Goal: Transaction & Acquisition: Book appointment/travel/reservation

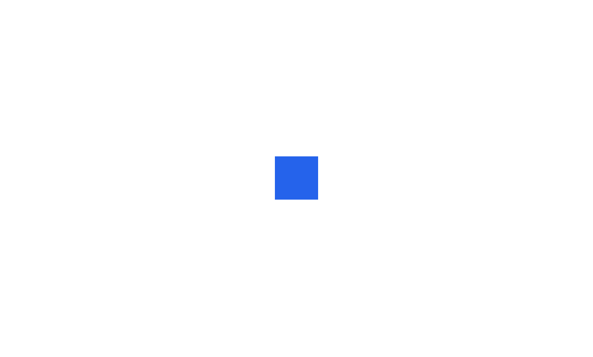
scroll to position [1, 0]
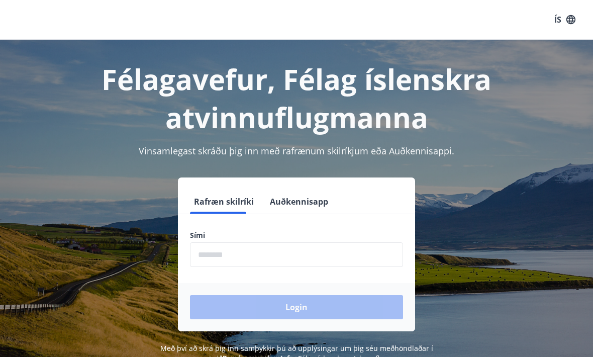
click at [319, 213] on button "Auðkennisapp" at bounding box center [299, 201] width 66 height 24
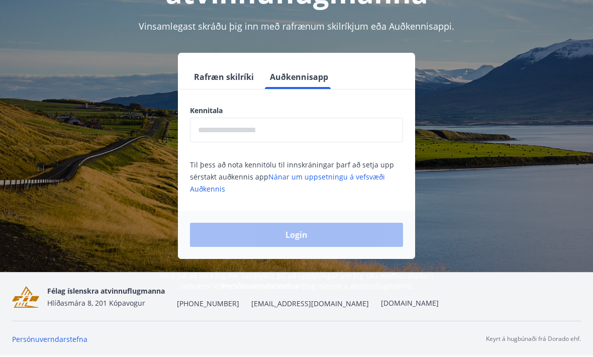
scroll to position [125, 0]
click at [312, 126] on input "text" at bounding box center [296, 130] width 213 height 25
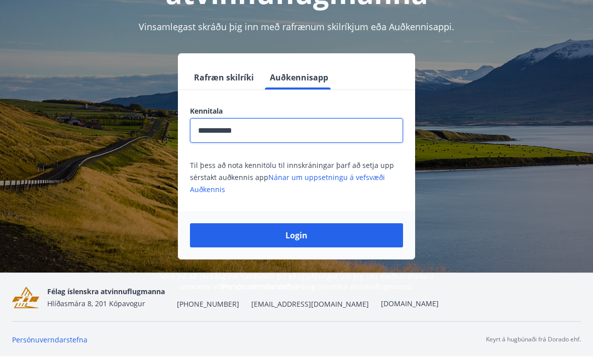
click at [296, 235] on button "Login" at bounding box center [296, 235] width 213 height 24
type input "**********"
click at [296, 235] on button "Login" at bounding box center [296, 235] width 213 height 24
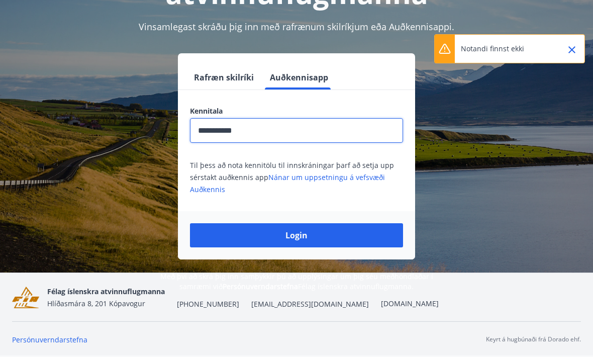
click at [233, 68] on button "Rafræn skilríki" at bounding box center [224, 77] width 68 height 24
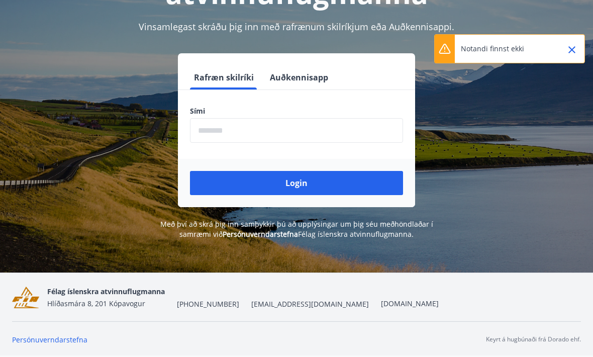
click at [309, 124] on input "phone" at bounding box center [296, 130] width 213 height 25
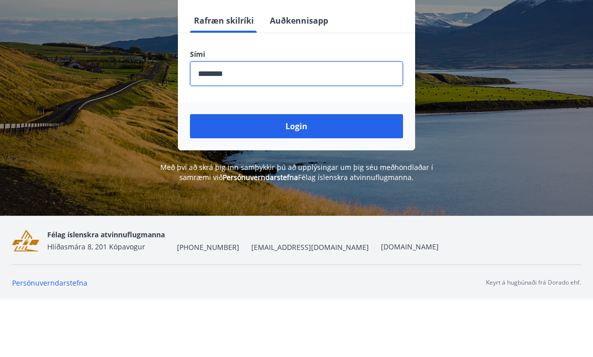
type input "********"
click at [299, 171] on button "Login" at bounding box center [296, 183] width 213 height 24
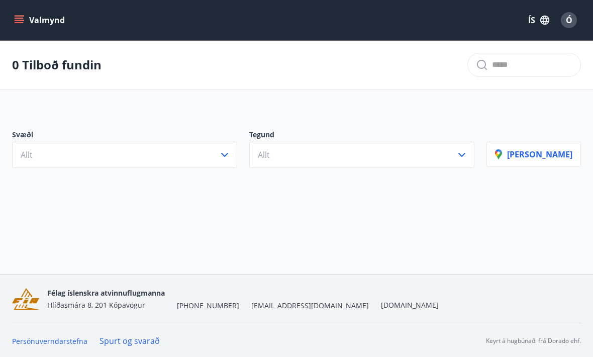
click at [20, 24] on icon "menu" at bounding box center [19, 20] width 10 height 10
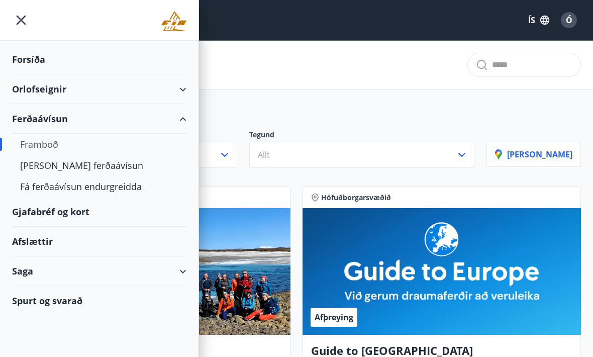
click at [39, 60] on div "Forsíða" at bounding box center [99, 60] width 174 height 30
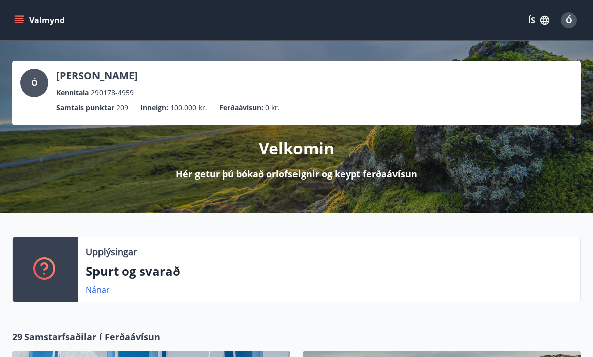
click at [17, 19] on icon "menu" at bounding box center [19, 20] width 10 height 10
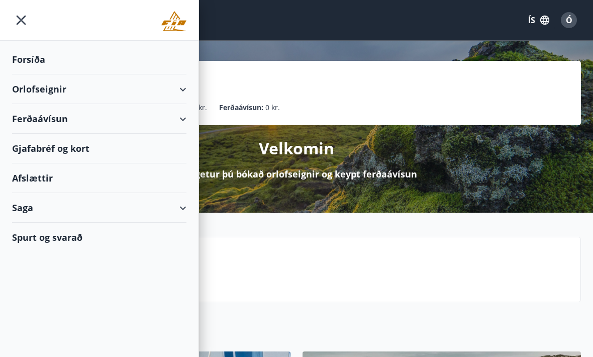
click at [57, 91] on div "Orlofseignir" at bounding box center [99, 89] width 174 height 30
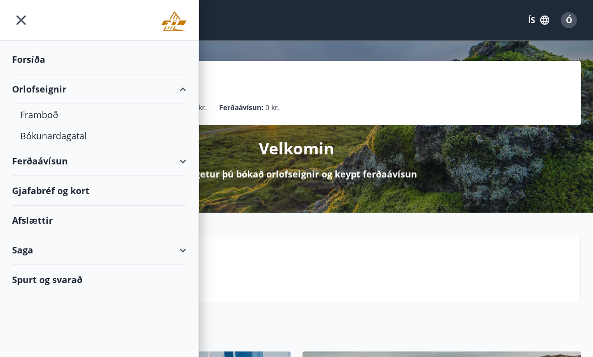
click at [50, 113] on div "Framboð" at bounding box center [99, 114] width 158 height 21
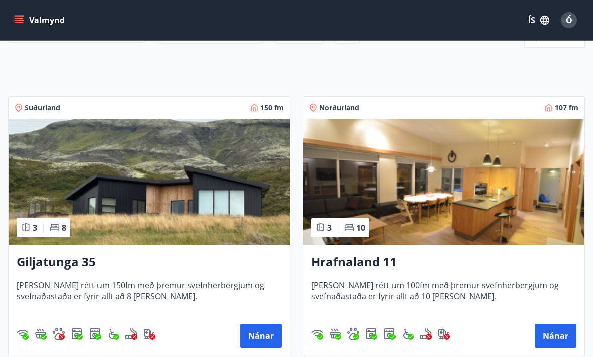
scroll to position [142, 0]
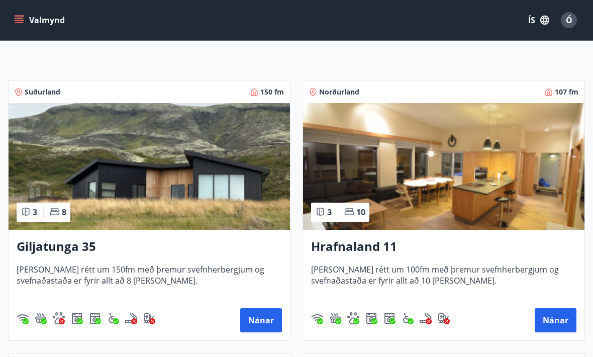
click at [261, 321] on button "Nánar" at bounding box center [261, 320] width 42 height 24
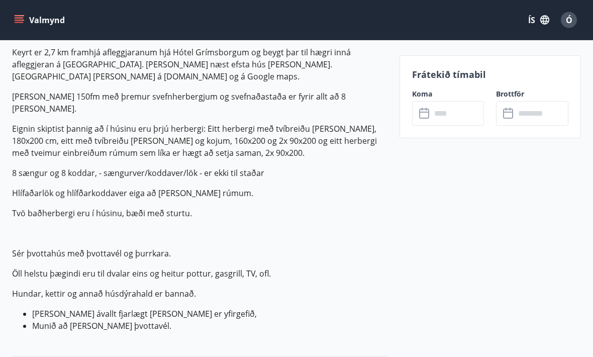
scroll to position [324, 0]
